Goal: Information Seeking & Learning: Compare options

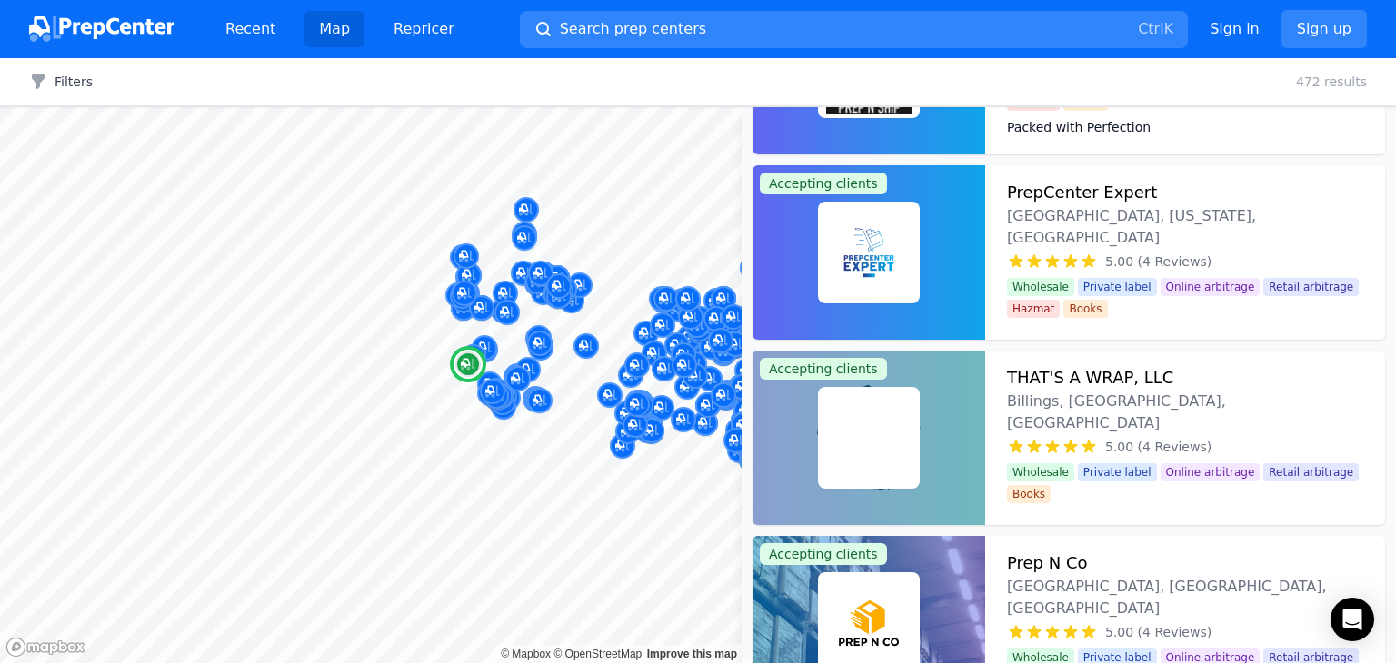
scroll to position [8483, 0]
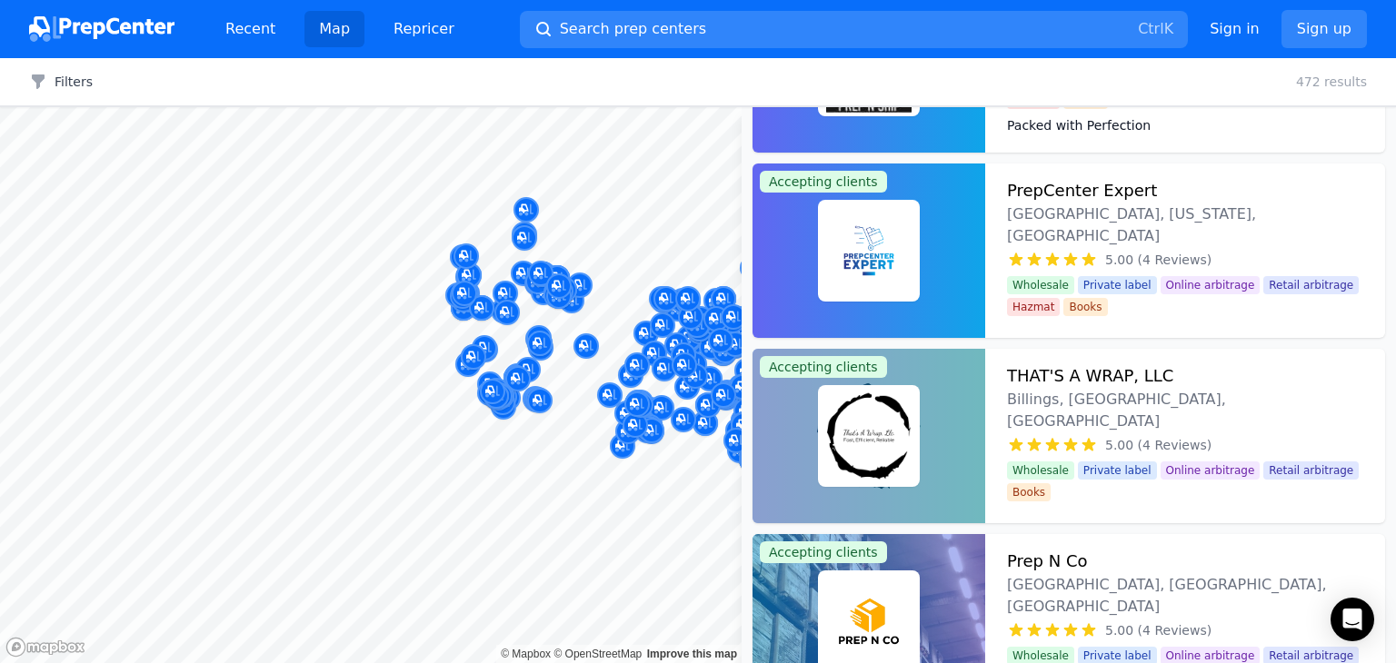
click at [788, 234] on div at bounding box center [869, 251] width 233 height 174
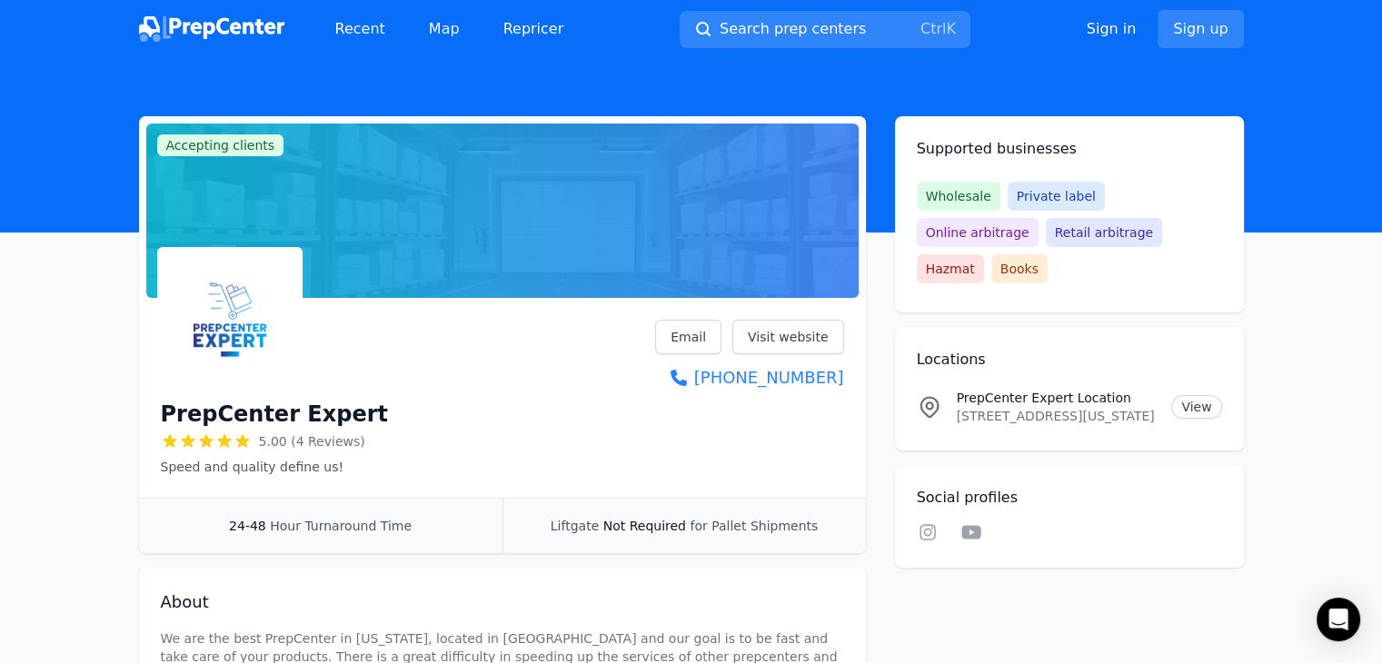
drag, startPoint x: 788, startPoint y: 234, endPoint x: 248, endPoint y: 420, distance: 570.8
click at [248, 420] on h1 "PrepCenter Expert" at bounding box center [274, 414] width 227 height 29
copy div "PrepCenter Expert"
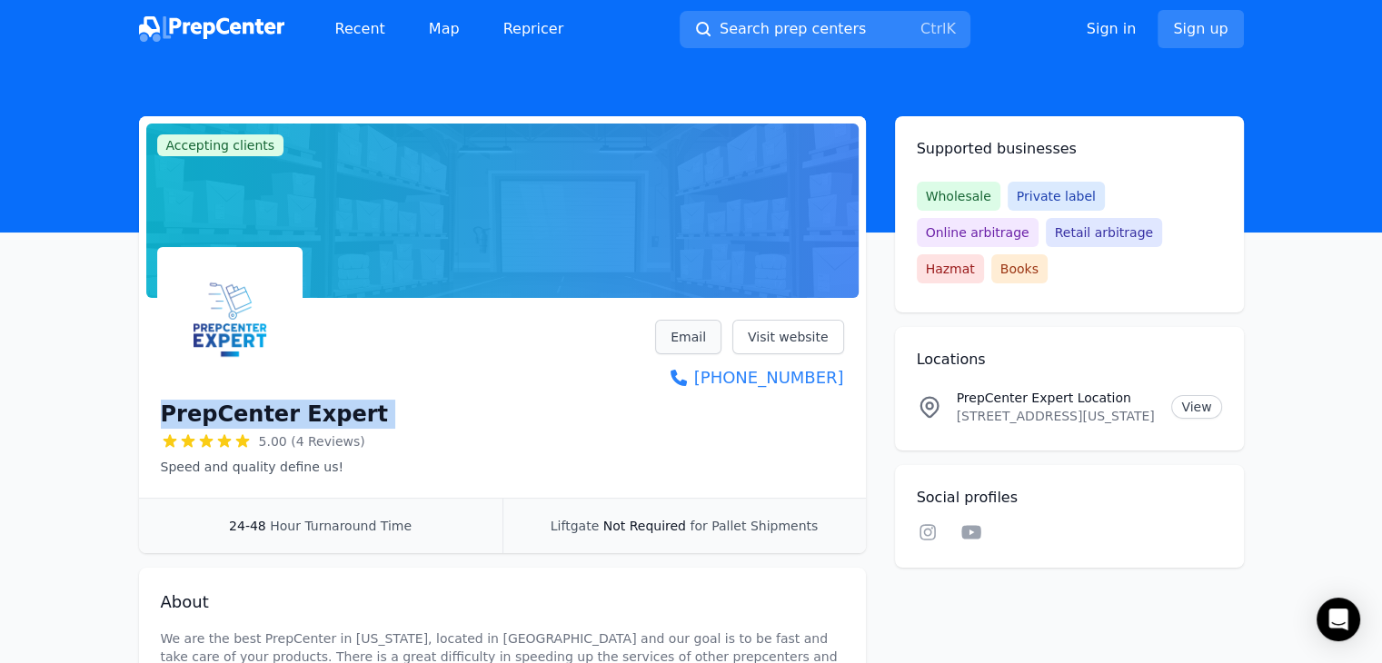
click at [684, 331] on link "Email" at bounding box center [688, 337] width 66 height 35
click at [996, 407] on p "384 Oyster Point Blvd, Suite 11, SOUTH SAN FRANCISCO, California, 94080, US" at bounding box center [1057, 416] width 201 height 18
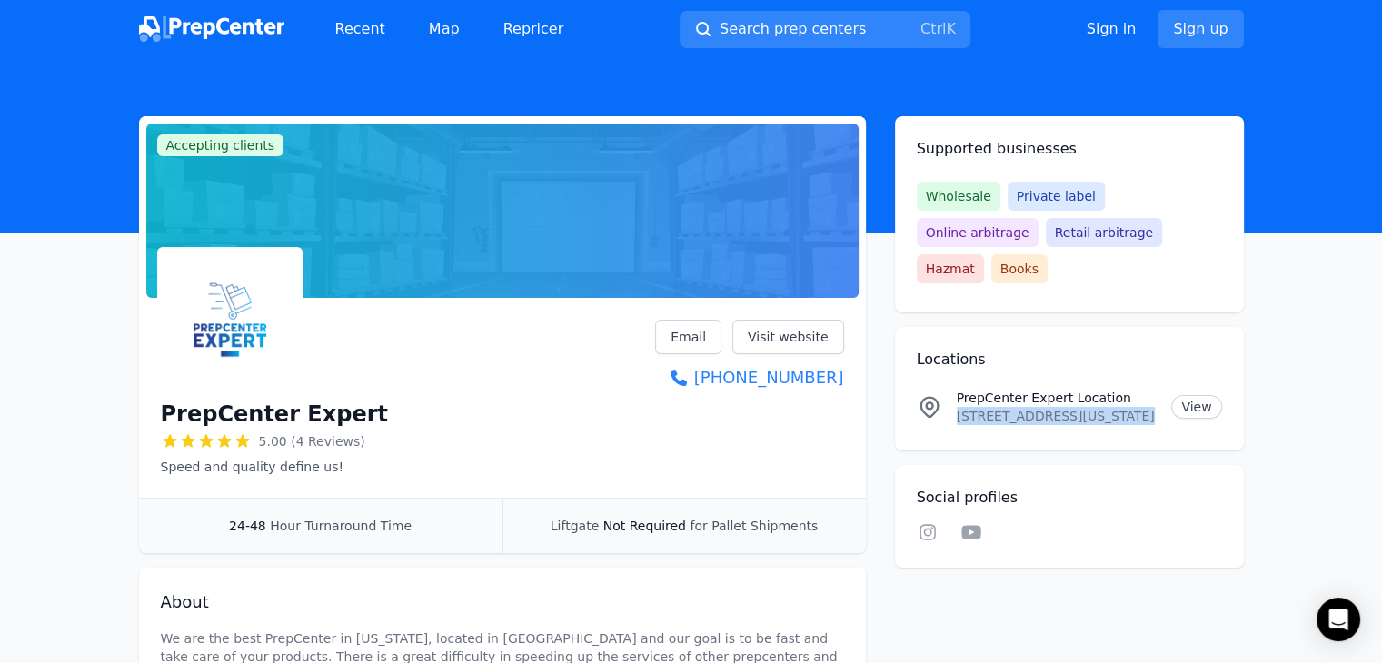
click at [996, 407] on p "384 Oyster Point Blvd, Suite 11, SOUTH SAN FRANCISCO, California, 94080, US" at bounding box center [1057, 416] width 201 height 18
copy p "384 Oyster Point Blvd, Suite 11, SOUTH SAN FRANCISCO, California, 94080, US"
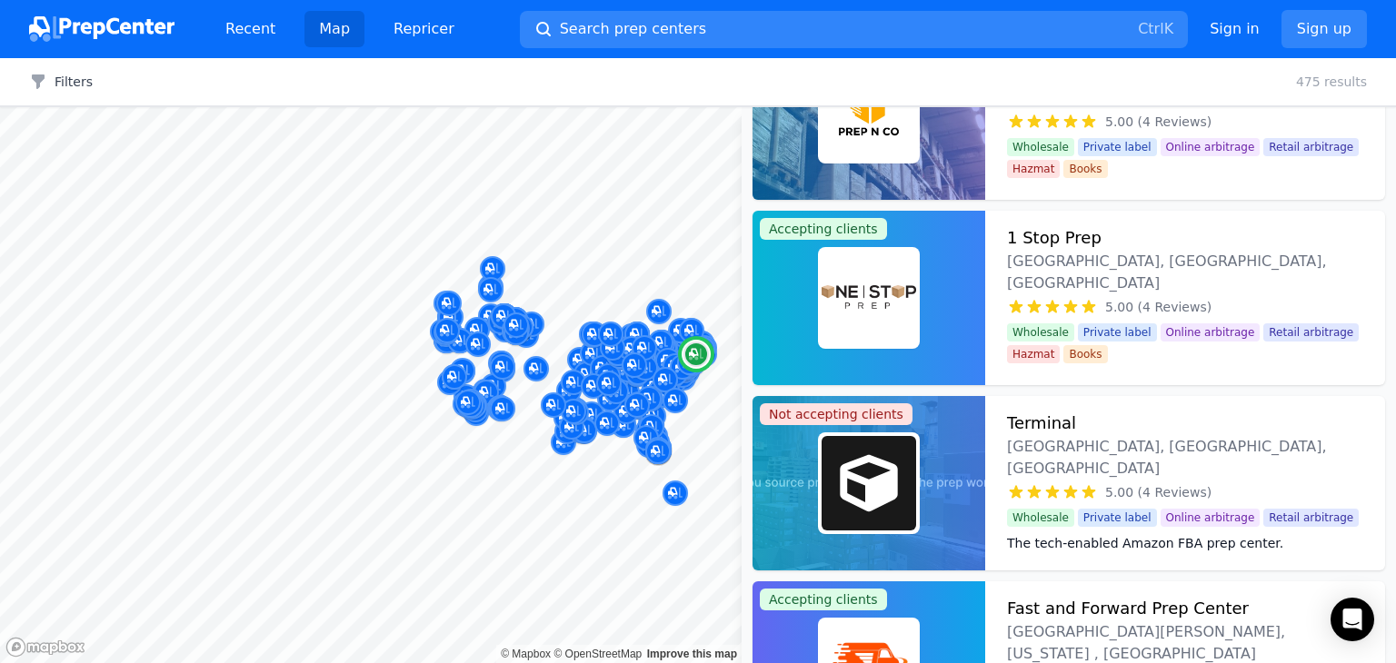
scroll to position [13078, 0]
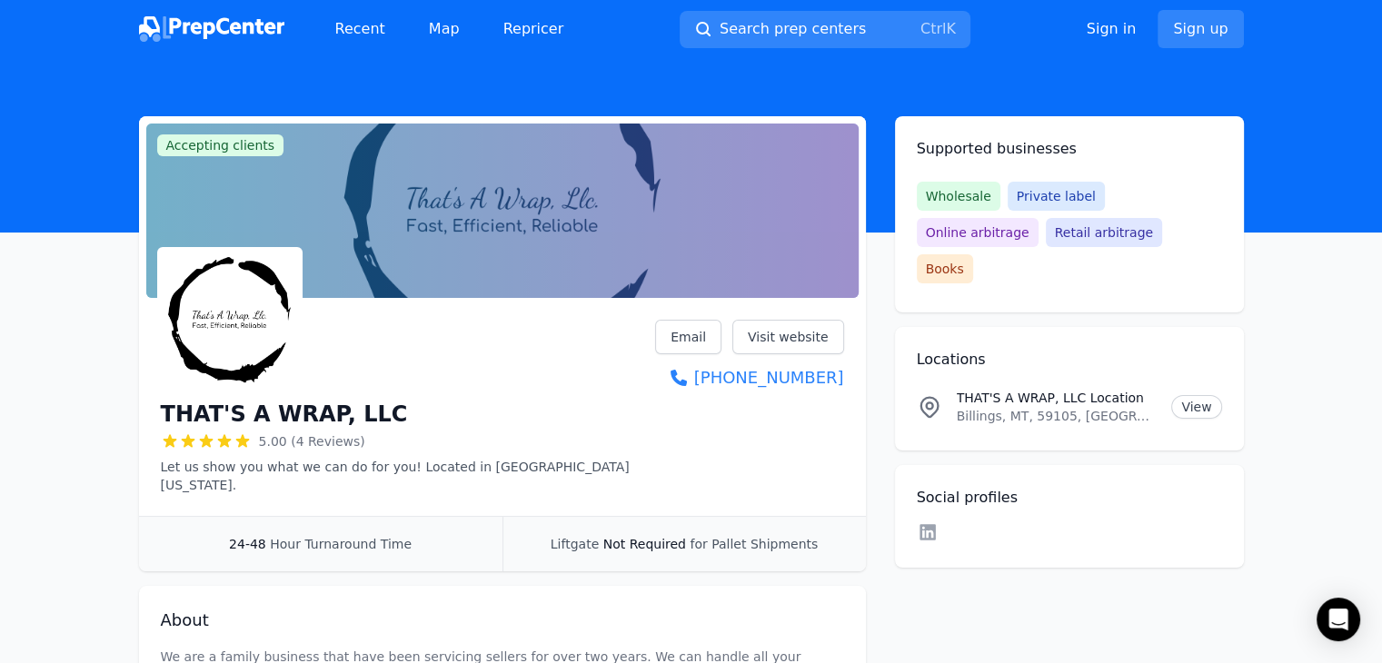
click at [316, 409] on h1 "THAT'S A WRAP, LLC" at bounding box center [284, 414] width 247 height 29
copy div "THAT'S A WRAP, LLC"
click at [1004, 407] on p "Billings, MT, 59105, US" at bounding box center [1057, 416] width 201 height 18
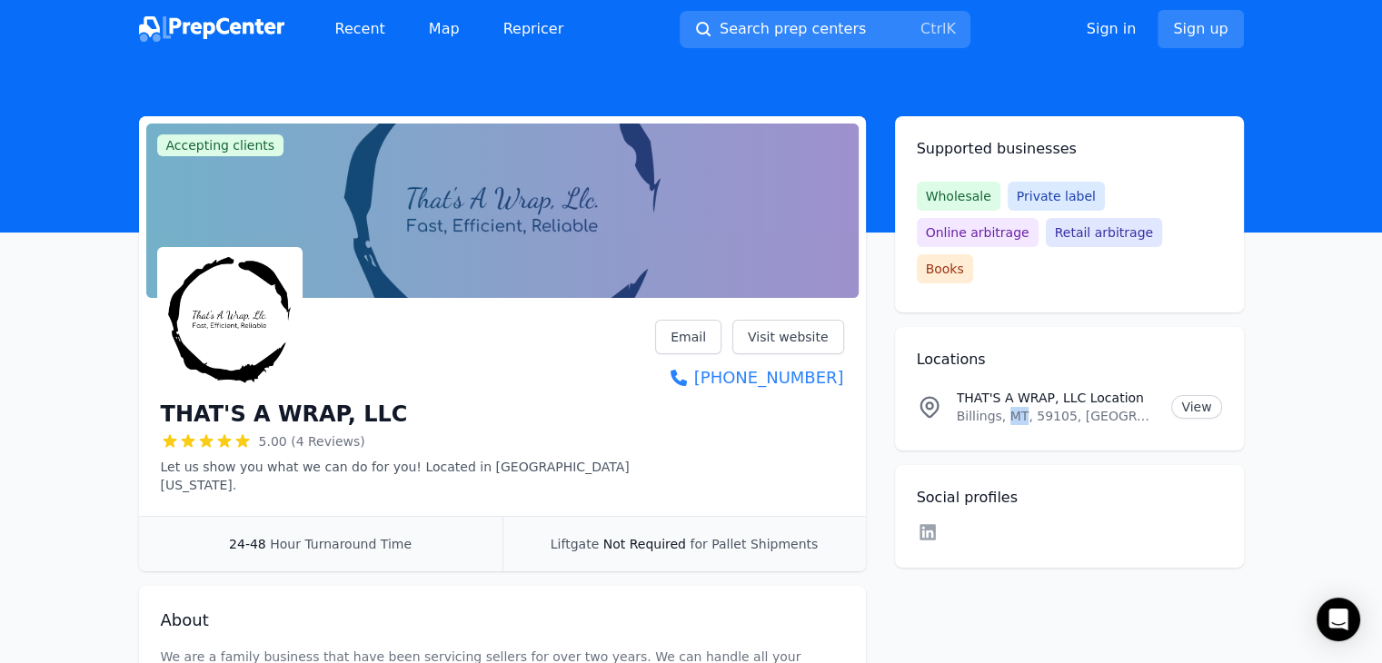
click at [1004, 407] on p "Billings, MT, 59105, US" at bounding box center [1057, 416] width 201 height 18
copy p "Billings, MT, 59105, US"
click at [709, 337] on link "Email" at bounding box center [688, 337] width 66 height 35
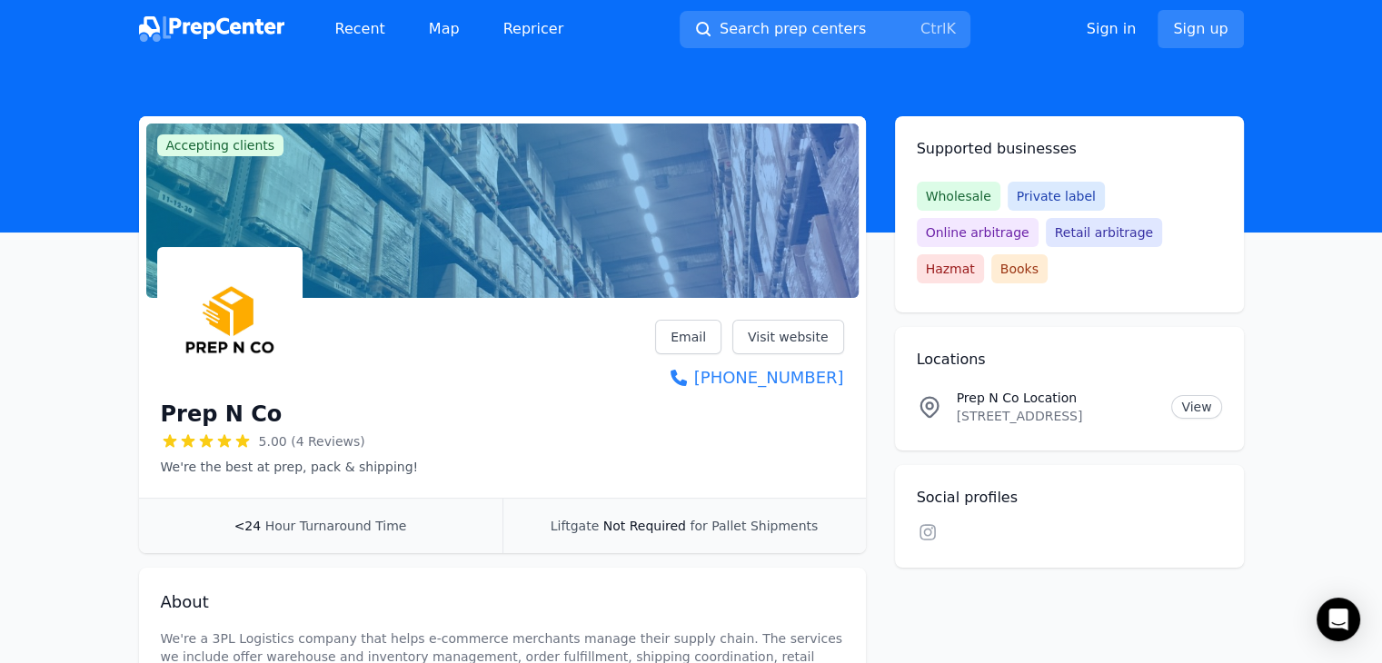
click at [213, 422] on h1 "Prep N Co" at bounding box center [222, 414] width 122 height 29
copy div "Prep N Co"
click at [1006, 407] on p "3380 west hacienda ave unit 104, Las Vegas, NV, 89118, US" at bounding box center [1057, 416] width 201 height 18
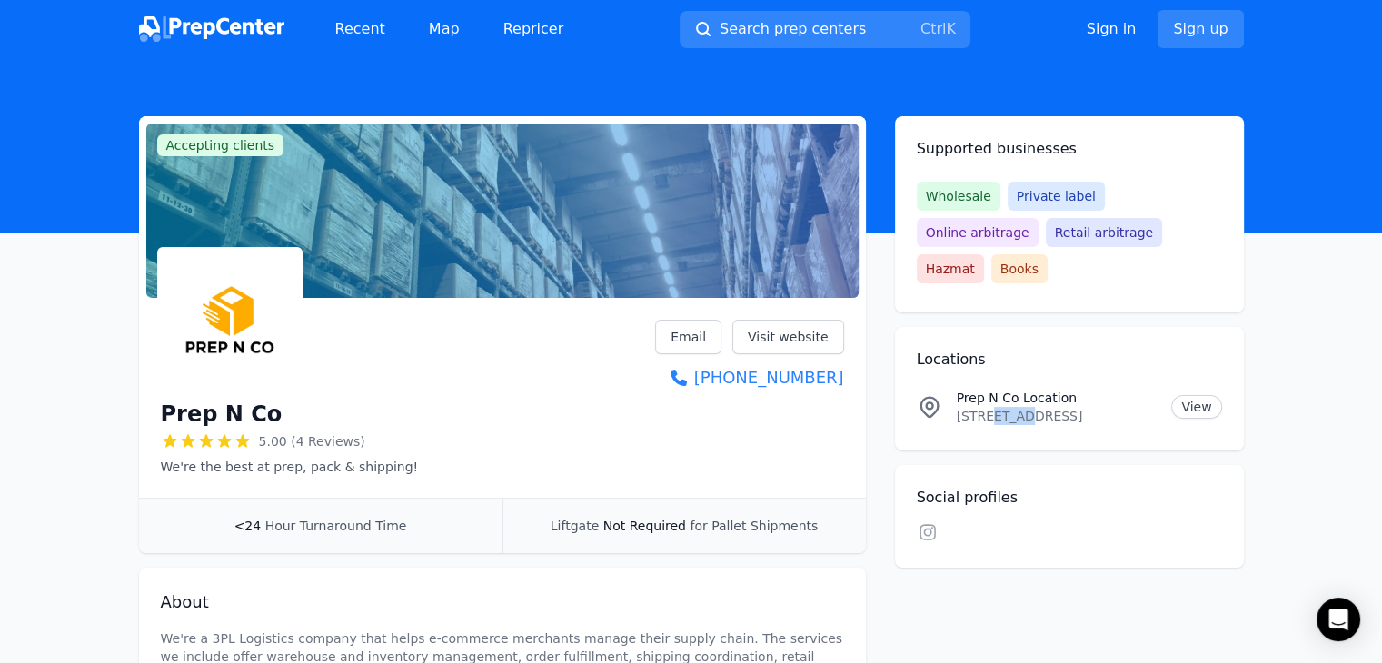
click at [1006, 407] on p "3380 west hacienda ave unit 104, Las Vegas, NV, 89118, US" at bounding box center [1057, 416] width 201 height 18
copy p "3380 west hacienda ave unit 104, Las Vegas, NV, 89118, US"
click at [708, 348] on link "Email" at bounding box center [688, 337] width 66 height 35
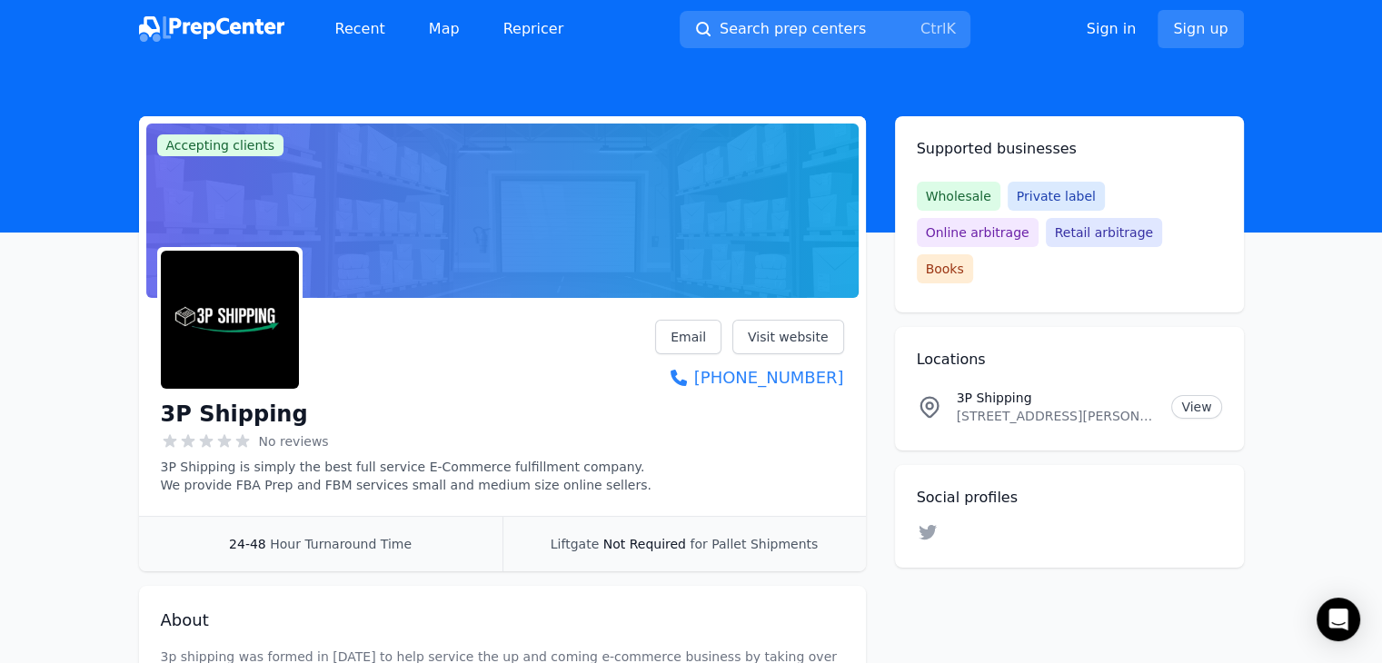
click at [267, 409] on h1 "3P Shipping" at bounding box center [234, 414] width 147 height 29
copy div "3P Shipping"
click at [1059, 407] on p "[STREET_ADDRESS][PERSON_NAME]" at bounding box center [1057, 416] width 201 height 18
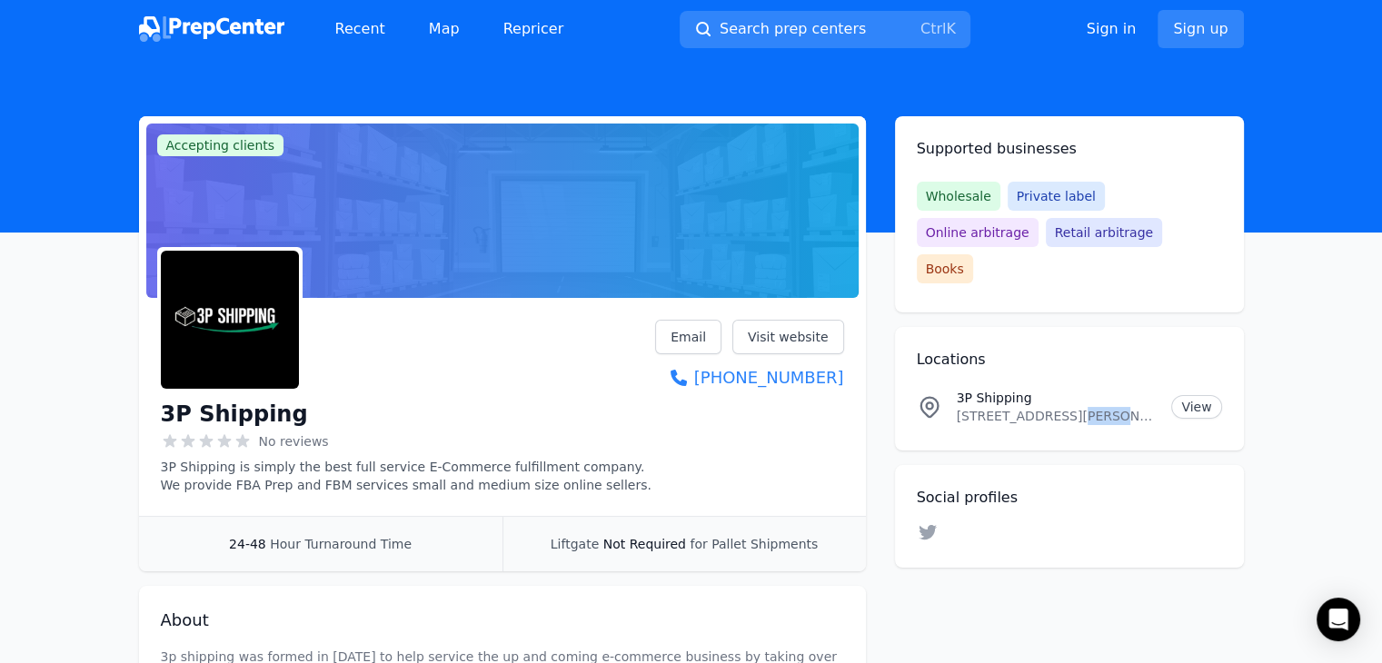
click at [1059, 407] on p "[STREET_ADDRESS][PERSON_NAME]" at bounding box center [1057, 416] width 201 height 18
copy p "[STREET_ADDRESS][PERSON_NAME]"
click at [811, 343] on link "Visit website" at bounding box center [789, 337] width 112 height 35
